Goal: Task Accomplishment & Management: Use online tool/utility

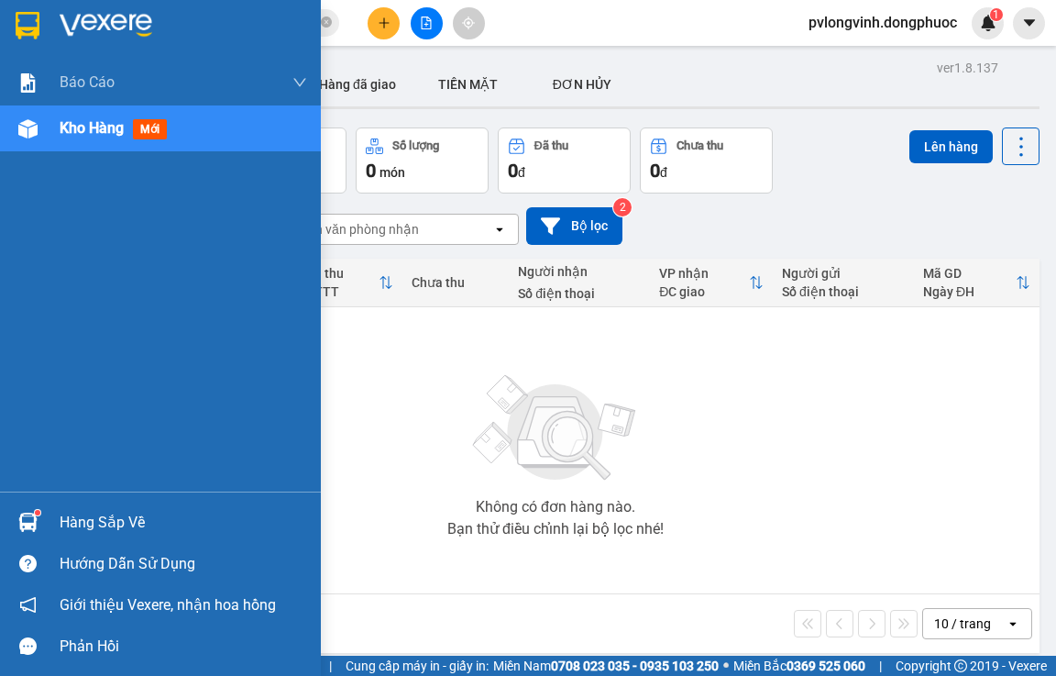
click at [88, 522] on div "Hàng sắp về" at bounding box center [184, 523] width 248 height 28
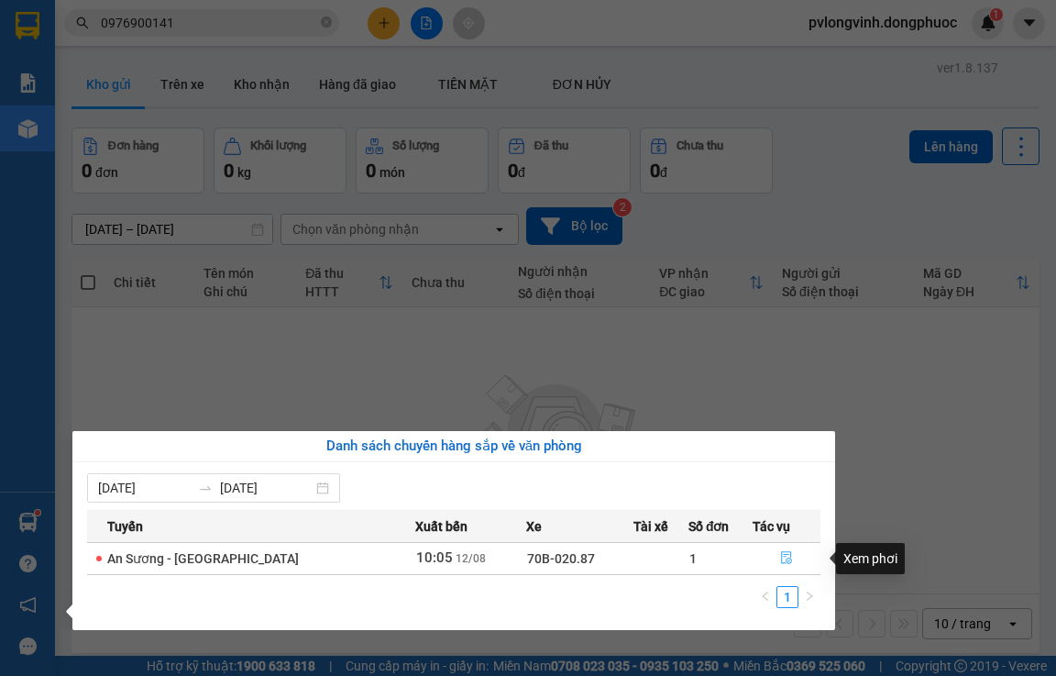
click at [780, 557] on icon "file-done" at bounding box center [786, 557] width 13 height 13
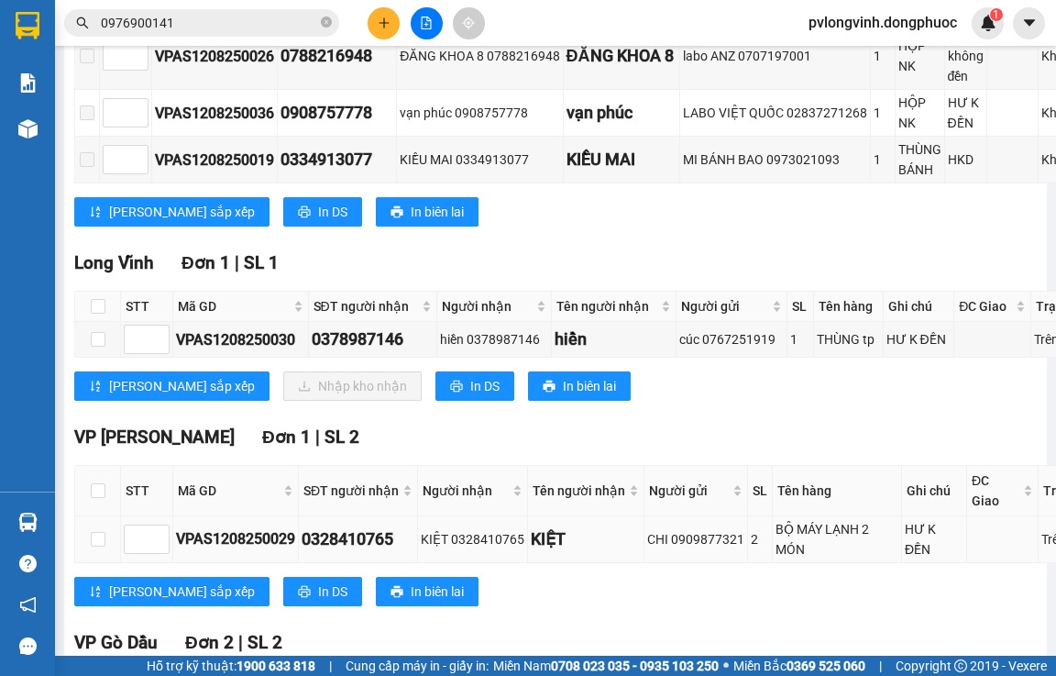
scroll to position [458, 0]
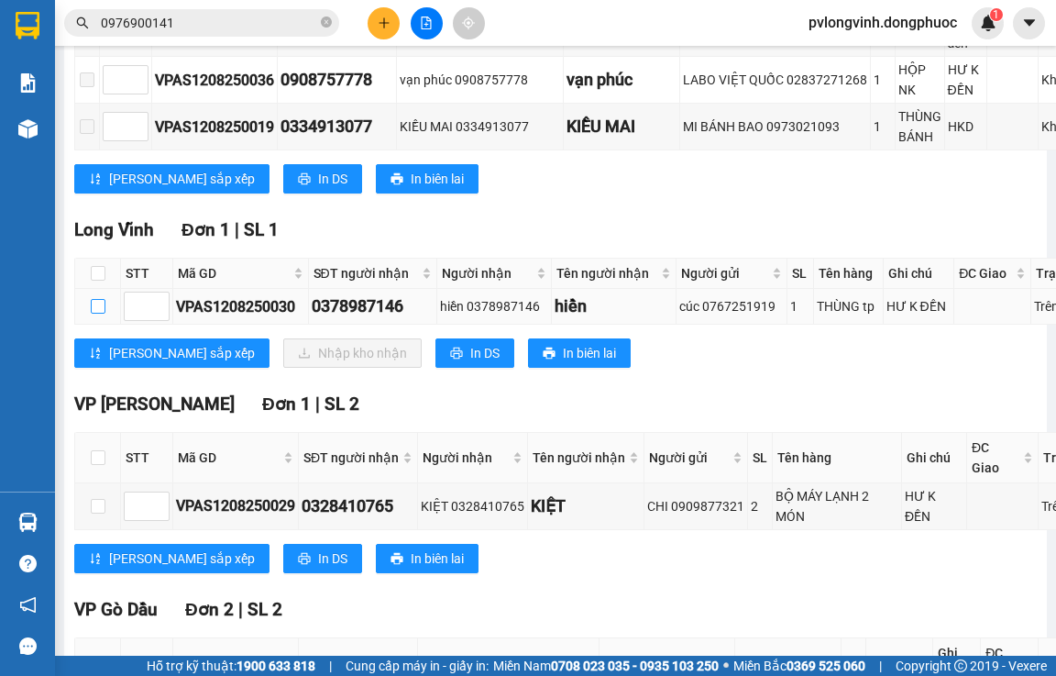
click at [99, 309] on input "checkbox" at bounding box center [98, 306] width 15 height 15
checkbox input "true"
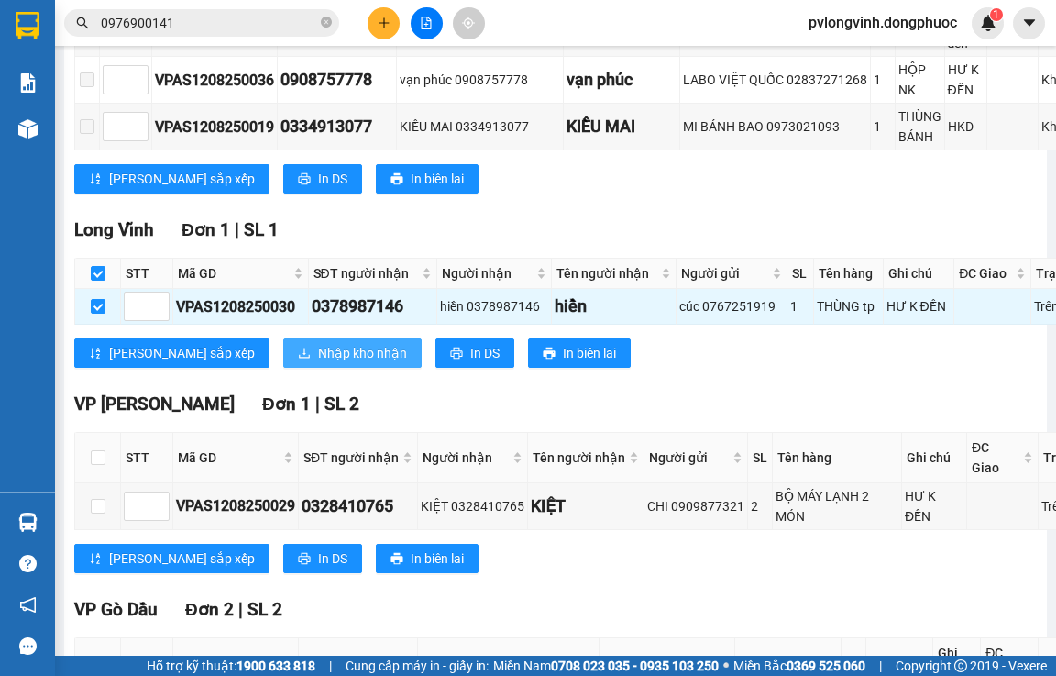
click at [318, 363] on span "Nhập kho nhận" at bounding box center [362, 353] width 89 height 20
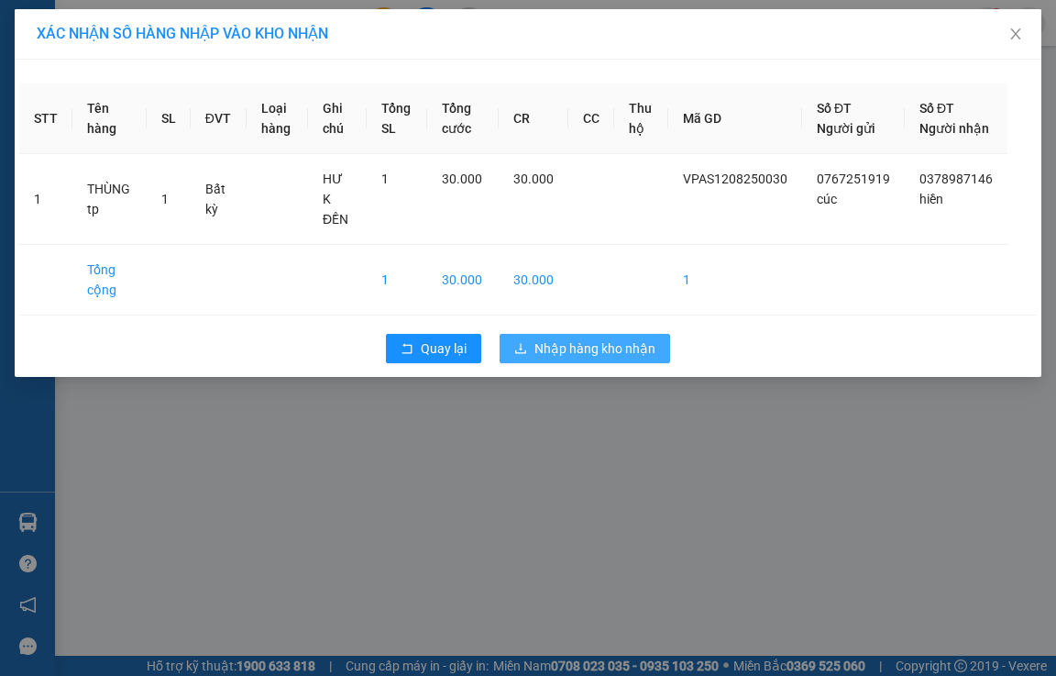
click at [554, 348] on span "Nhập hàng kho nhận" at bounding box center [595, 348] width 121 height 20
